Goal: Navigation & Orientation: Find specific page/section

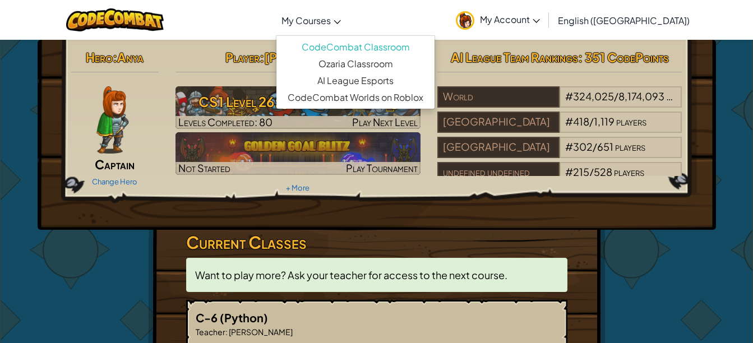
click at [331, 16] on span "My Courses" at bounding box center [306, 21] width 49 height 12
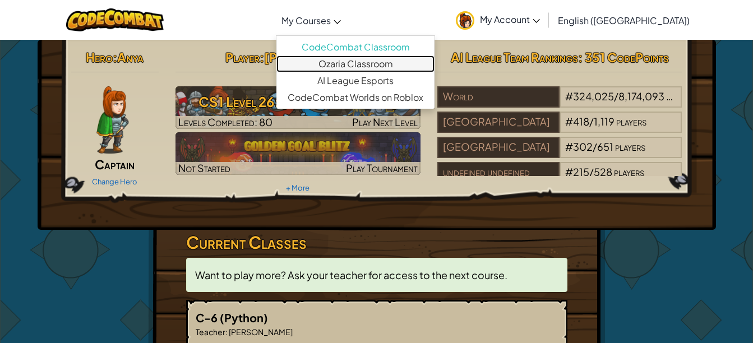
click at [351, 60] on link "Ozaria Classroom" at bounding box center [356, 64] width 158 height 17
